Goal: Task Accomplishment & Management: Manage account settings

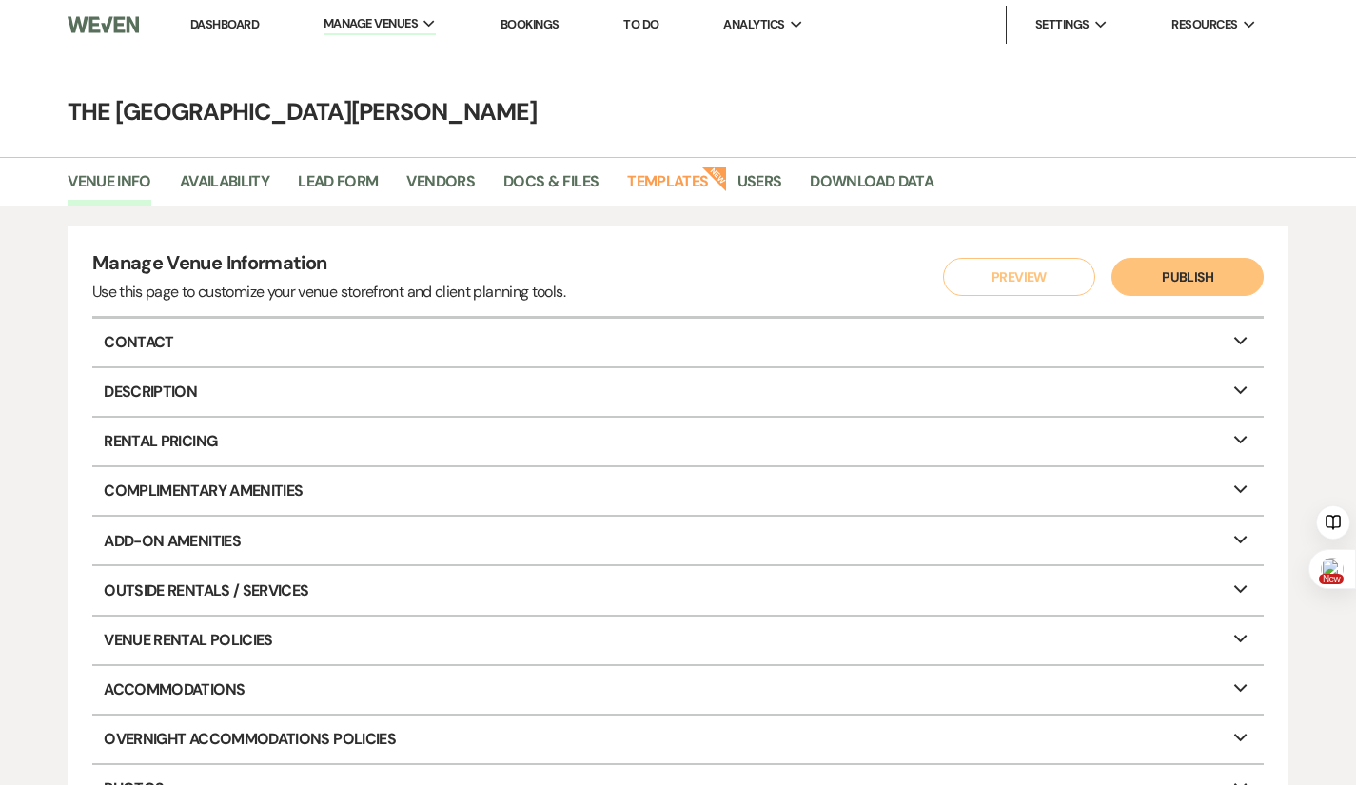
click at [227, 21] on link "Dashboard" at bounding box center [224, 24] width 69 height 16
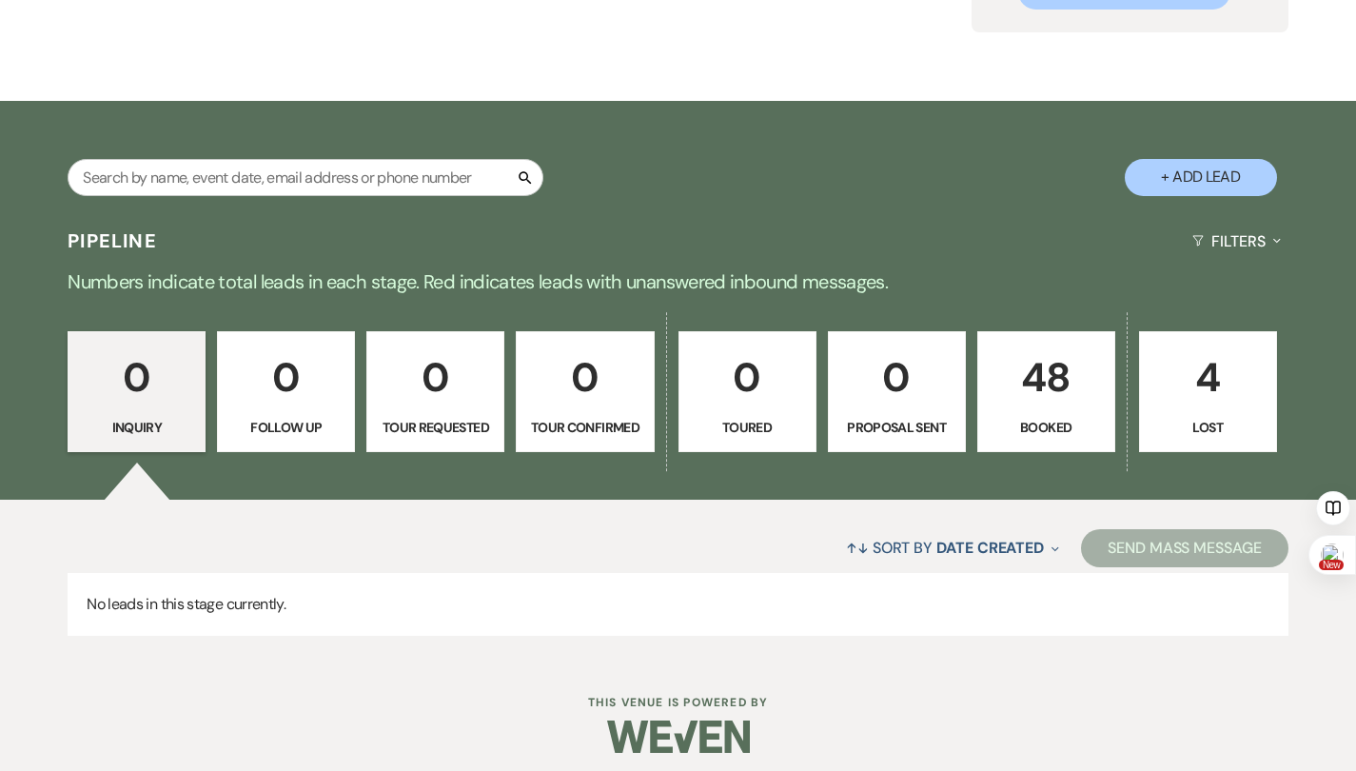
scroll to position [243, 0]
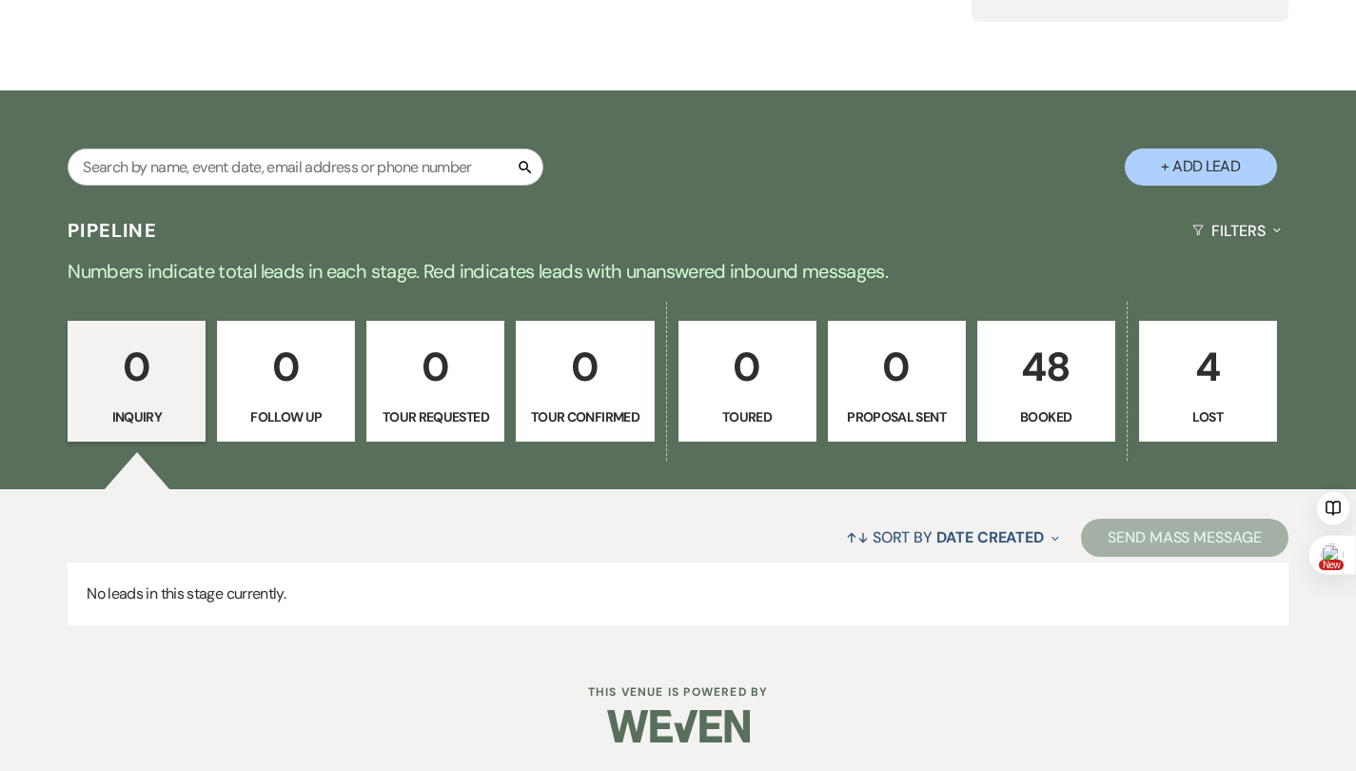
click at [1115, 357] on link "48 Booked" at bounding box center [1046, 382] width 138 height 122
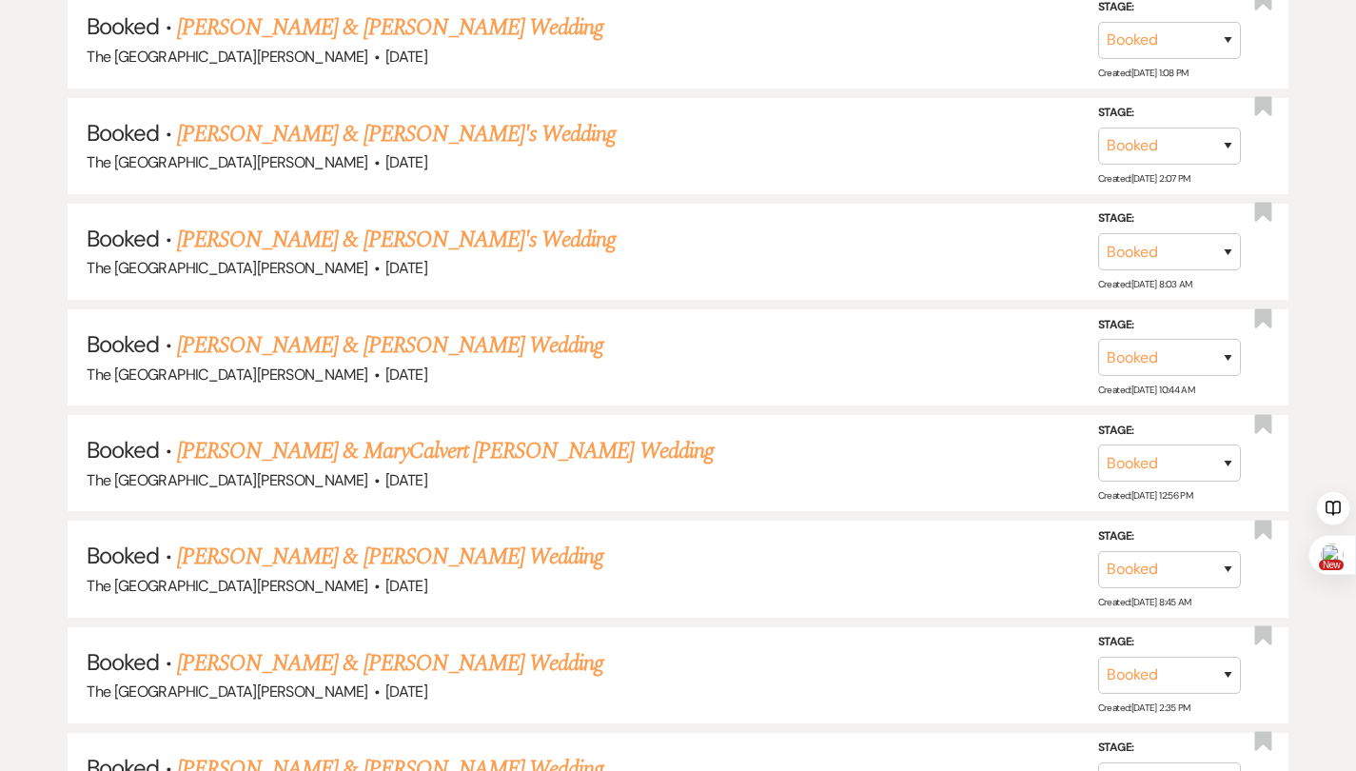
scroll to position [2336, 0]
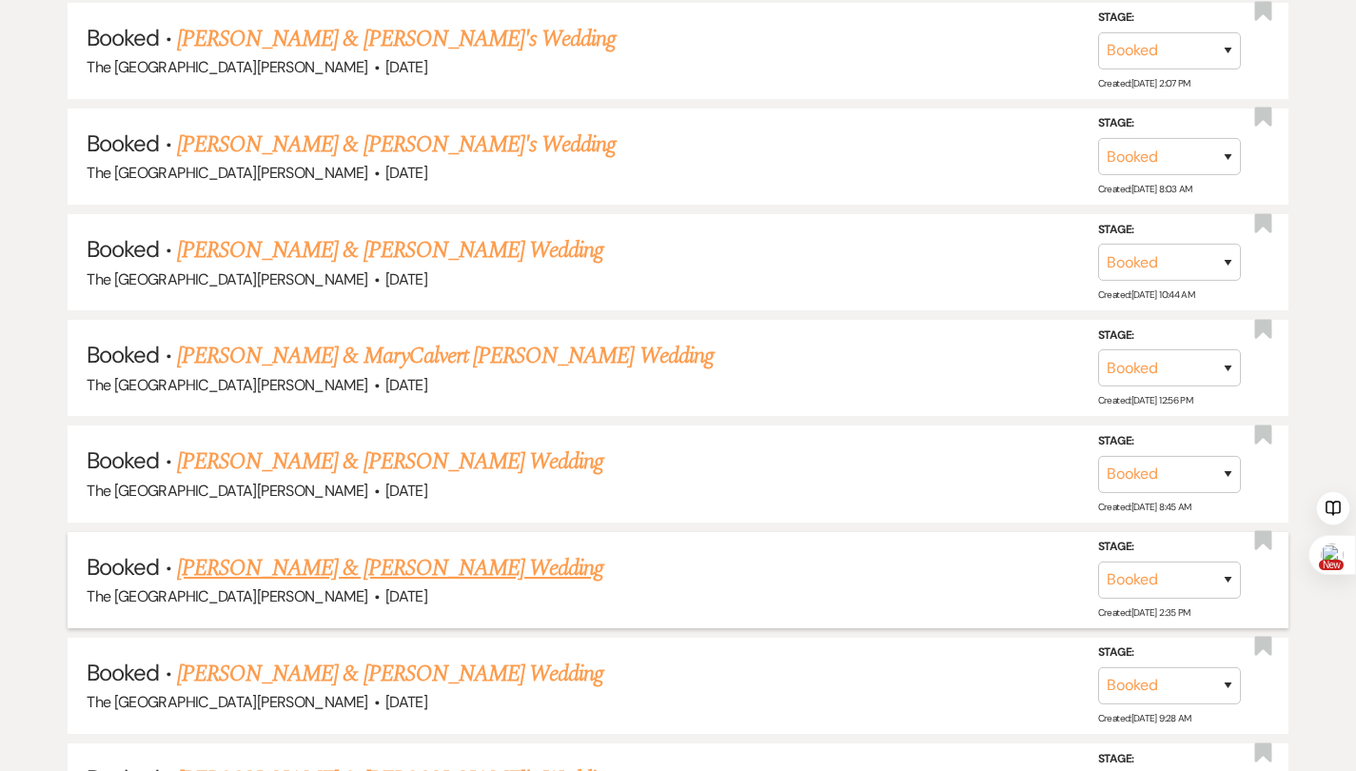
click at [383, 551] on link "[PERSON_NAME] & [PERSON_NAME] Wedding" at bounding box center [390, 568] width 426 height 34
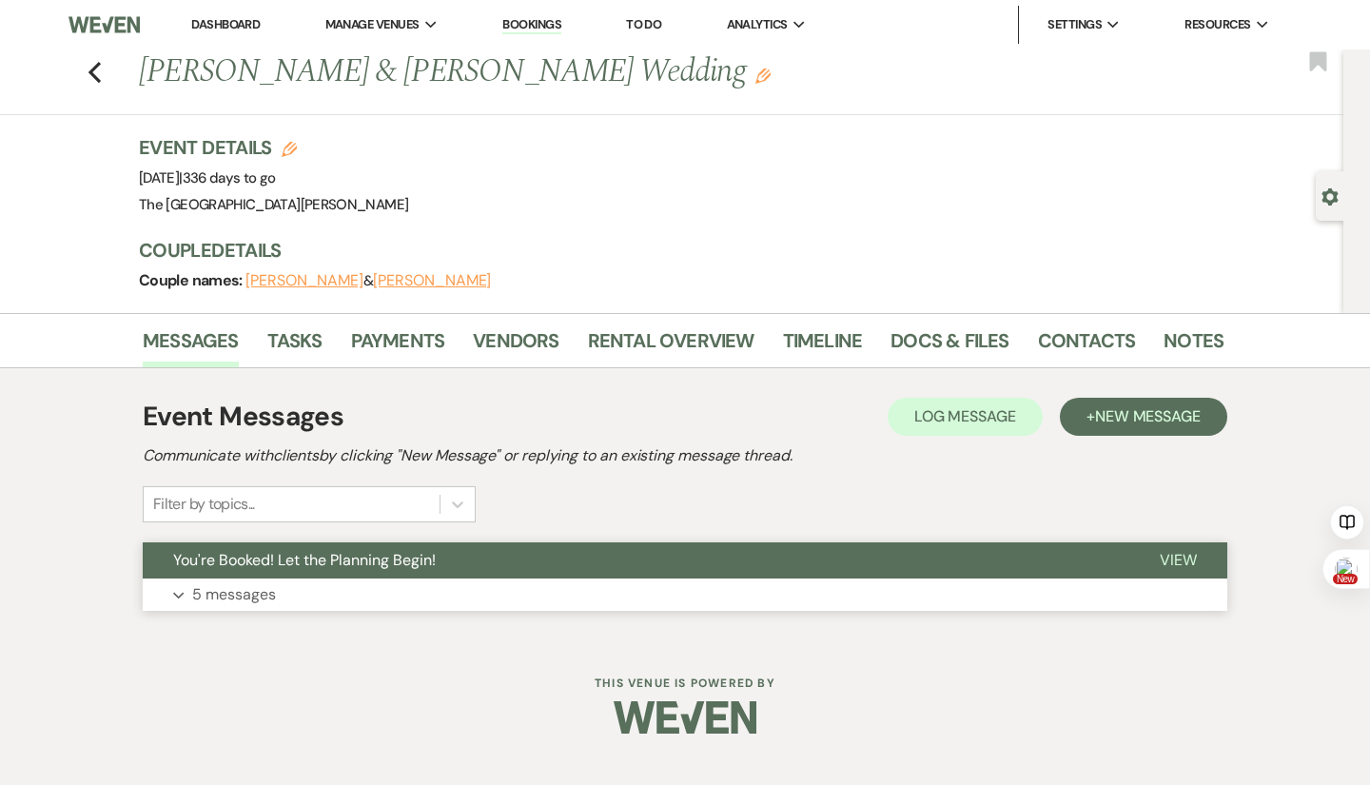
click at [254, 590] on p "5 messages" at bounding box center [234, 594] width 84 height 25
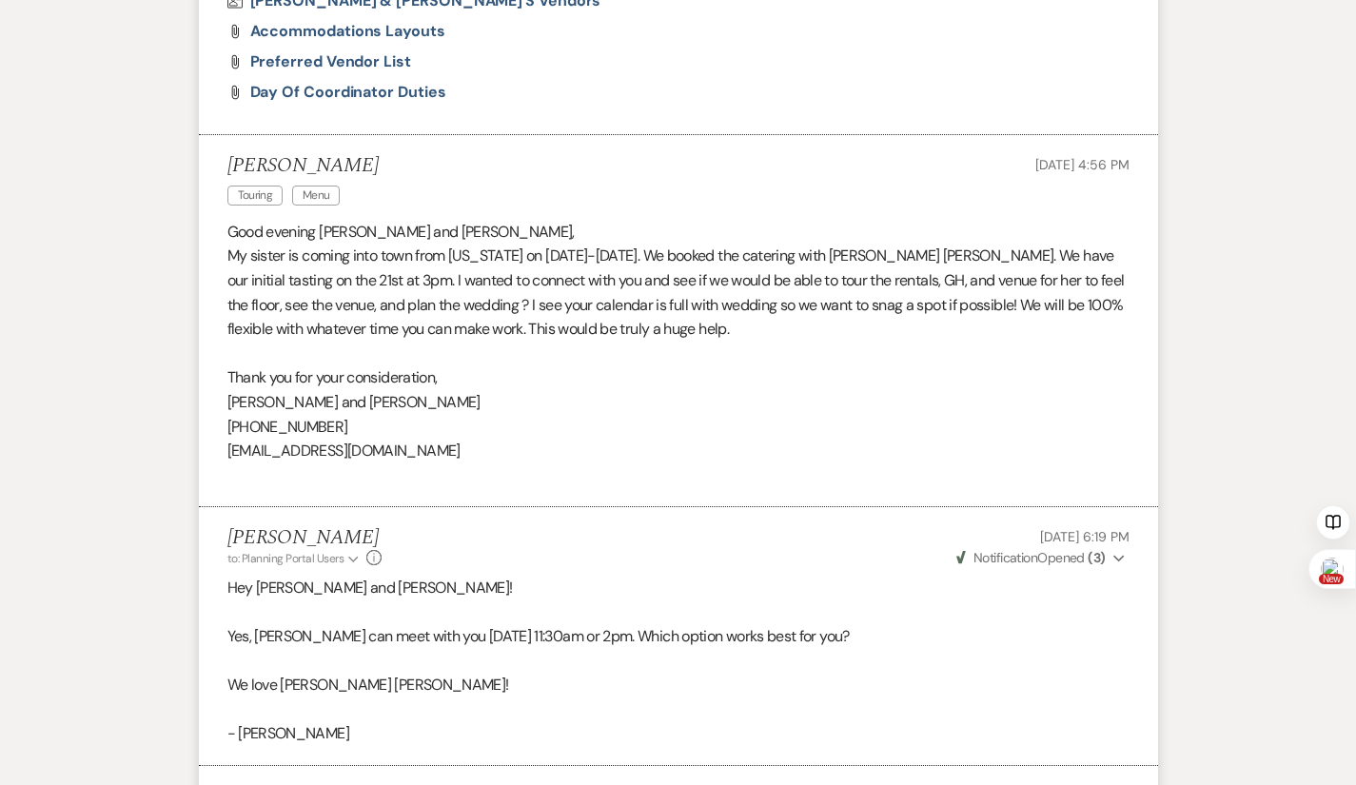
scroll to position [1212, 0]
